Goal: Task Accomplishment & Management: Manage account settings

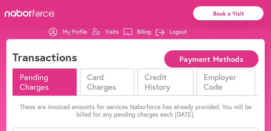
scroll to position [63, 0]
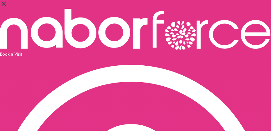
select select "*"
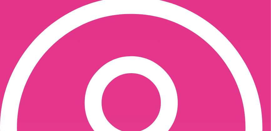
scroll to position [71, 0]
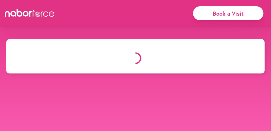
click at [19, 74] on body "close Book a Visit close" at bounding box center [135, 104] width 271 height 131
click at [93, 50] on div at bounding box center [136, 58] width 246 height 17
click at [115, 53] on div at bounding box center [136, 58] width 246 height 17
drag, startPoint x: 214, startPoint y: 52, endPoint x: 185, endPoint y: 36, distance: 33.2
click at [213, 51] on div at bounding box center [136, 58] width 246 height 17
